Goal: Find specific page/section: Find specific page/section

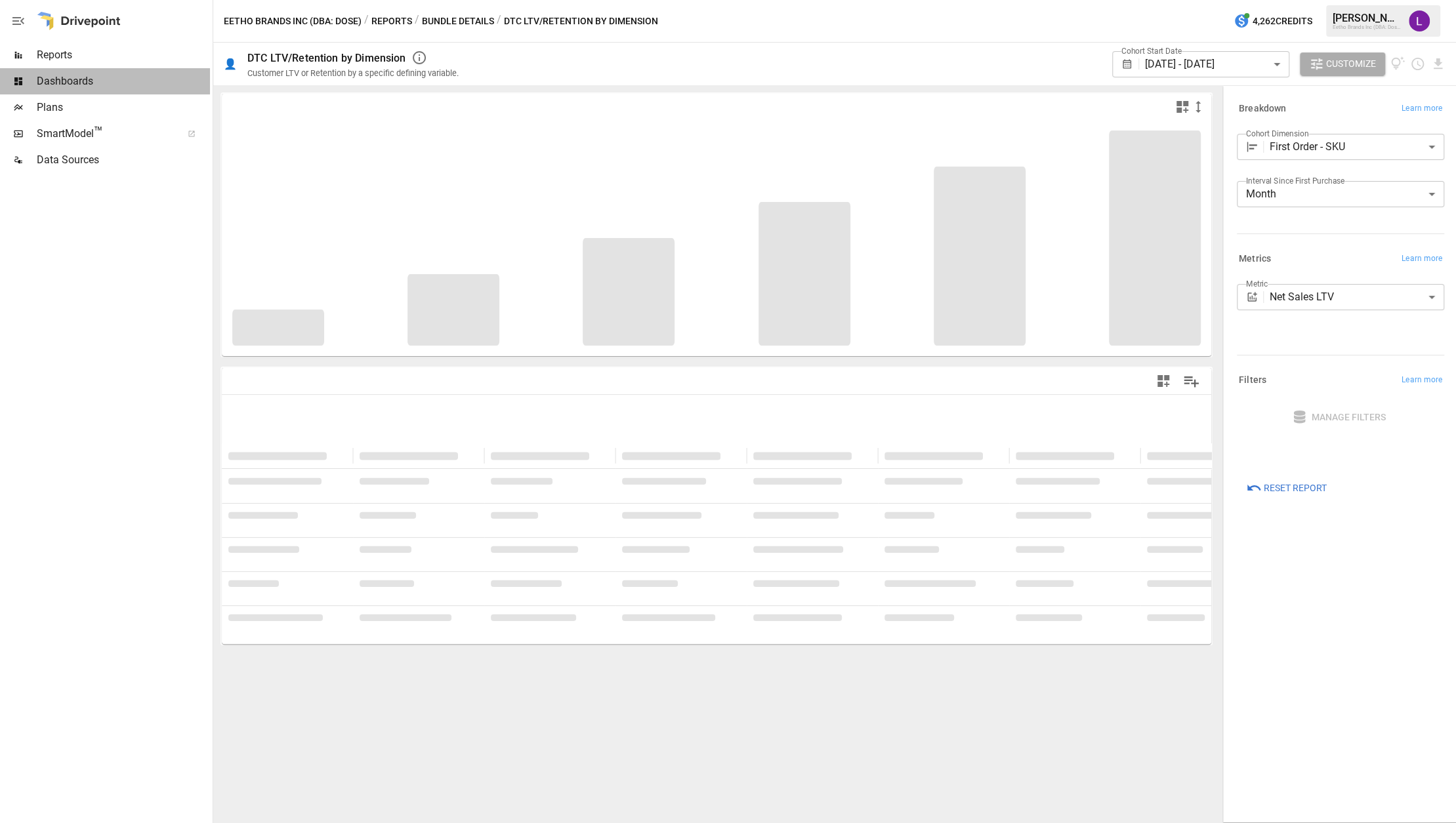
click at [85, 83] on span "Dashboards" at bounding box center [124, 81] width 174 height 15
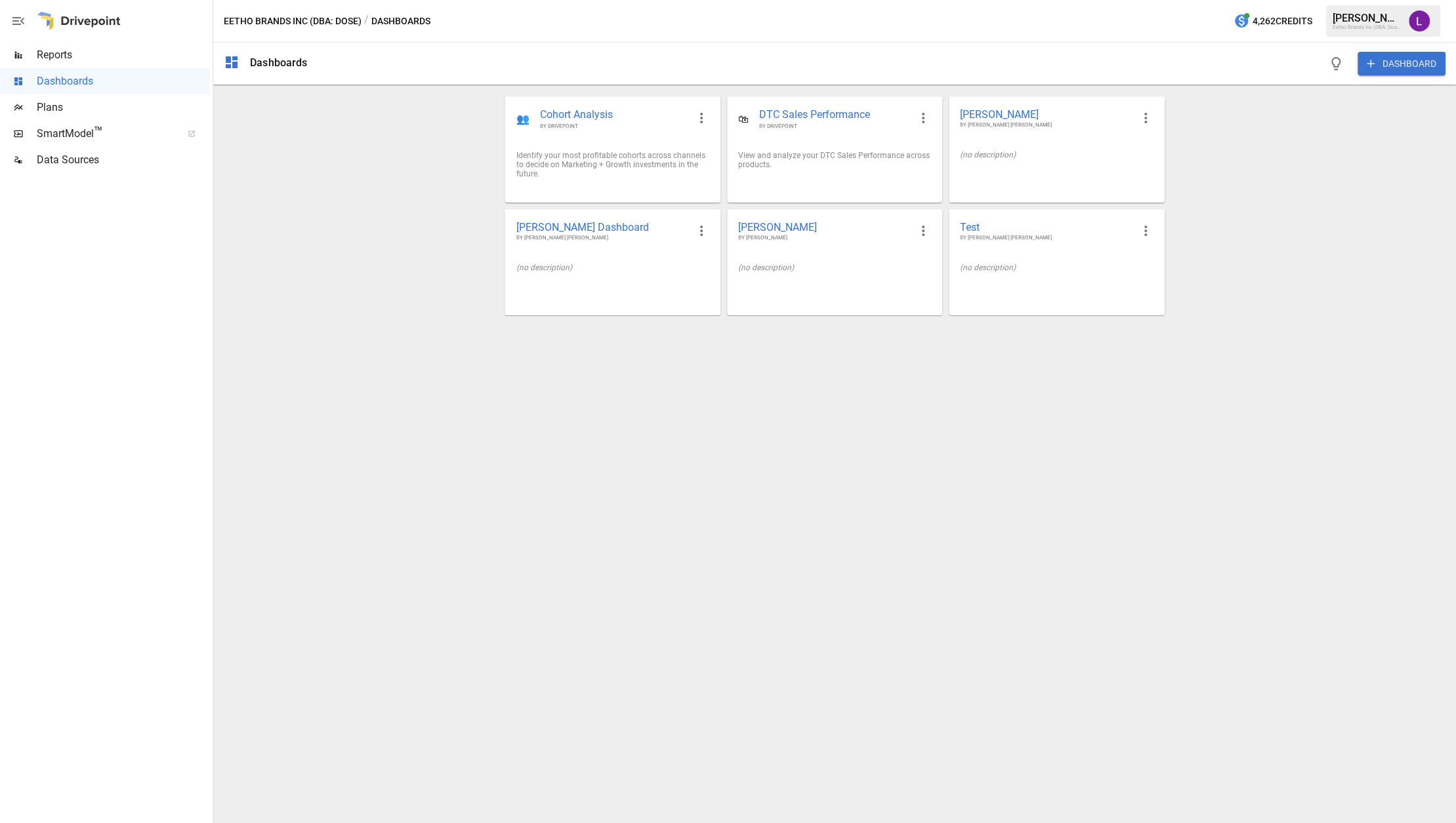
click at [85, 58] on span "Reports" at bounding box center [124, 54] width 174 height 15
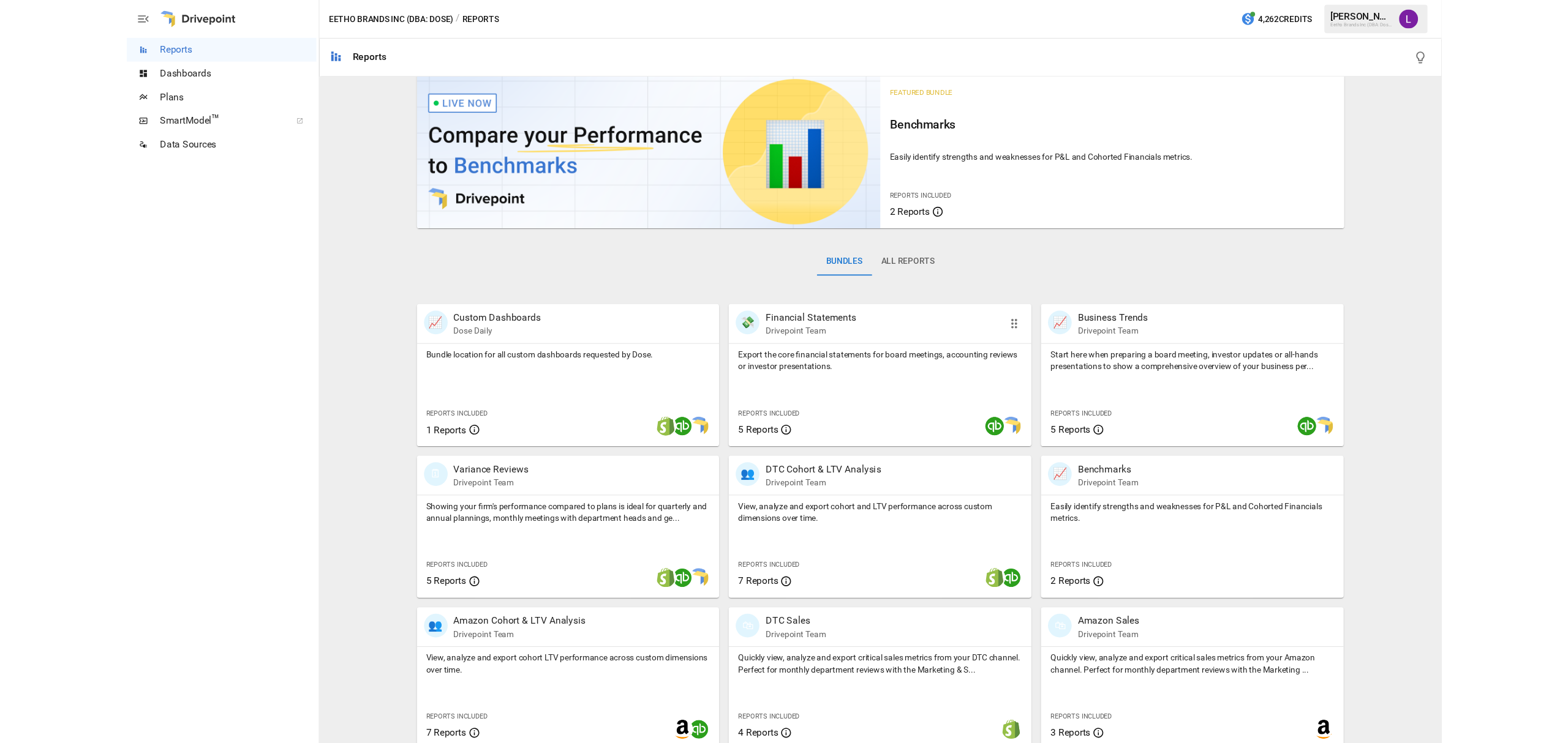
scroll to position [24, 0]
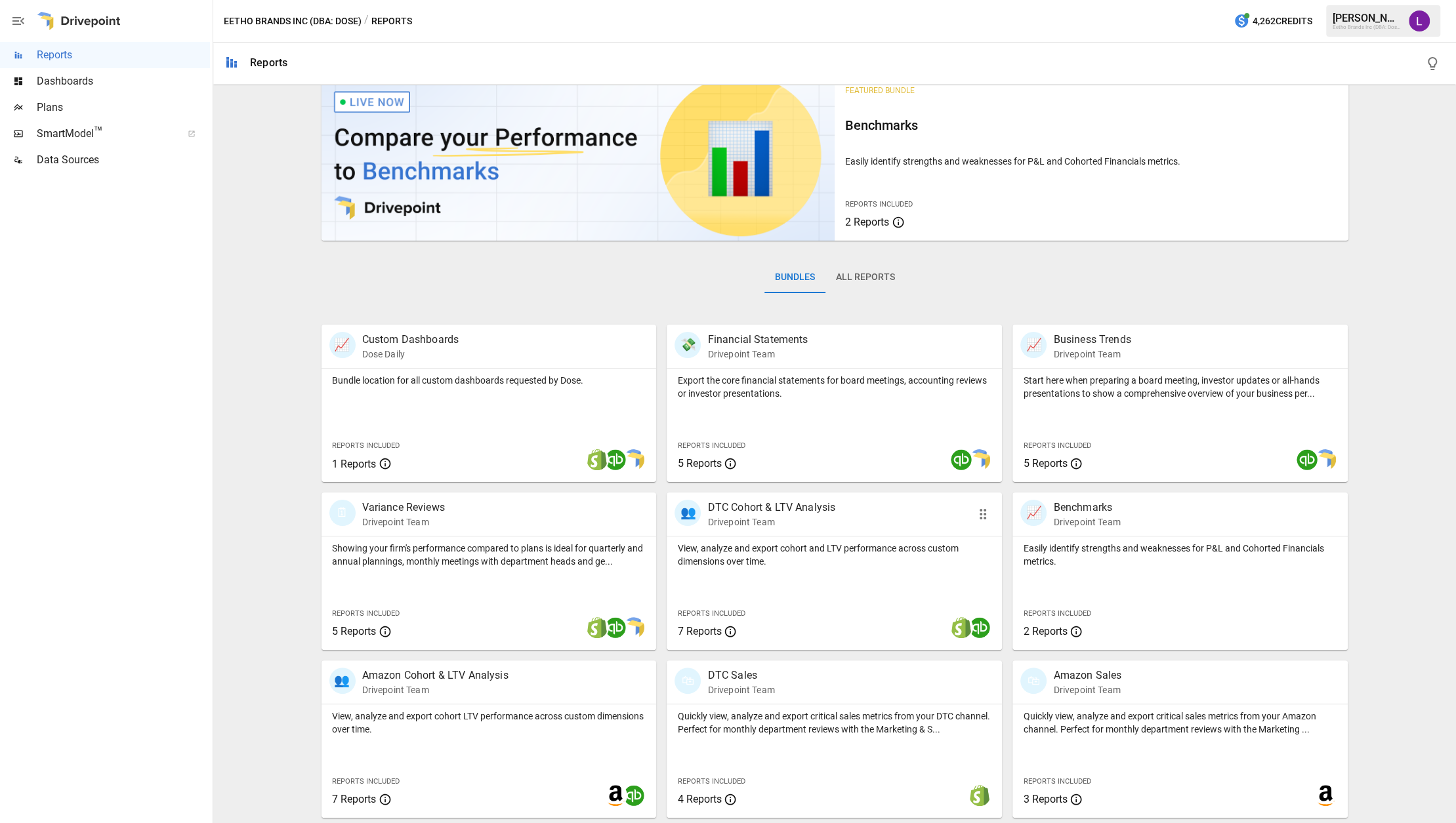
click at [779, 541] on div "View, analyze and export cohort and LTV performance across custom dimensions ov…" at bounding box center [834, 552] width 336 height 32
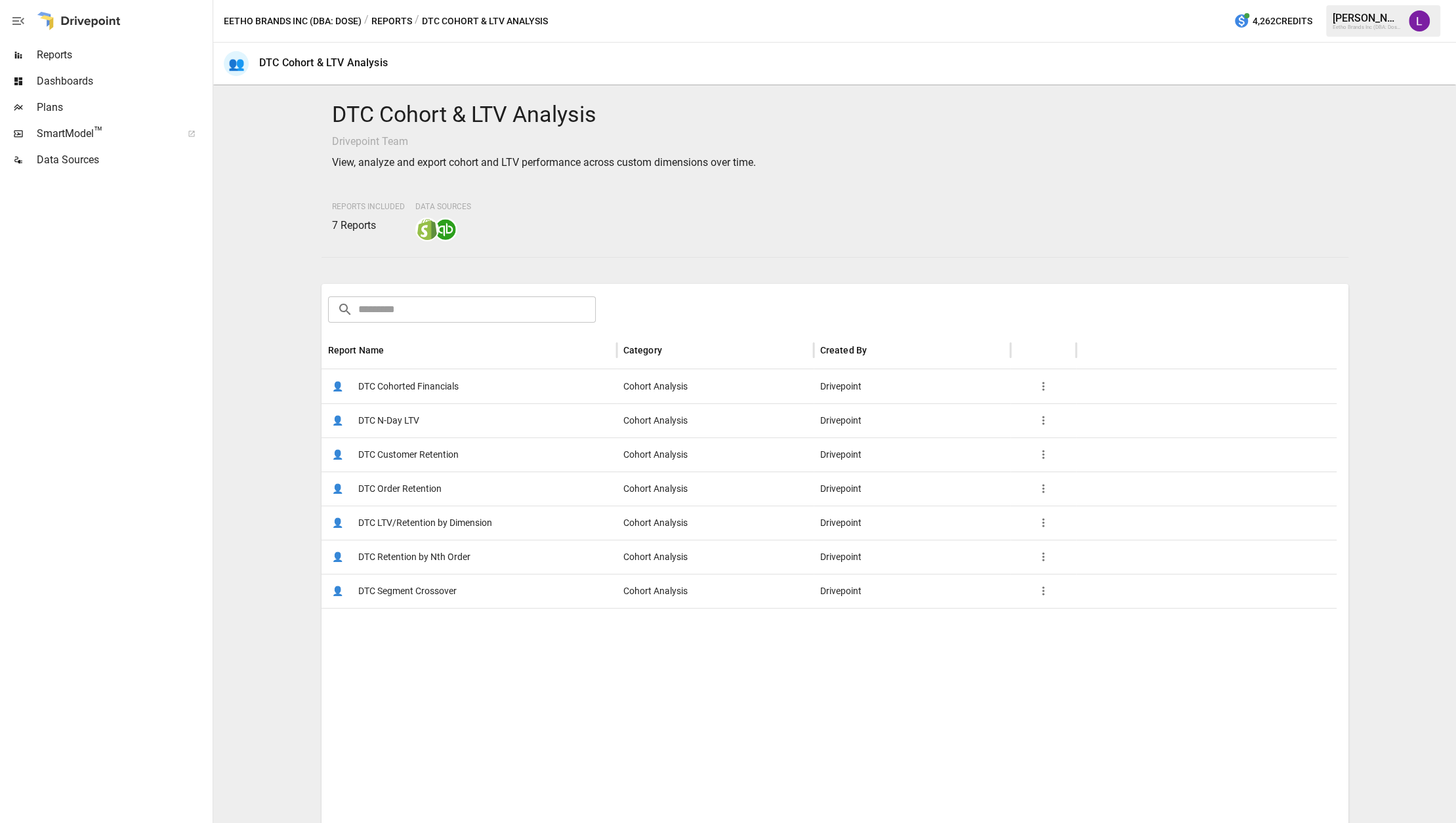
click at [449, 459] on span "DTC Customer Retention" at bounding box center [408, 455] width 100 height 34
